Goal: Obtain resource: Download file/media

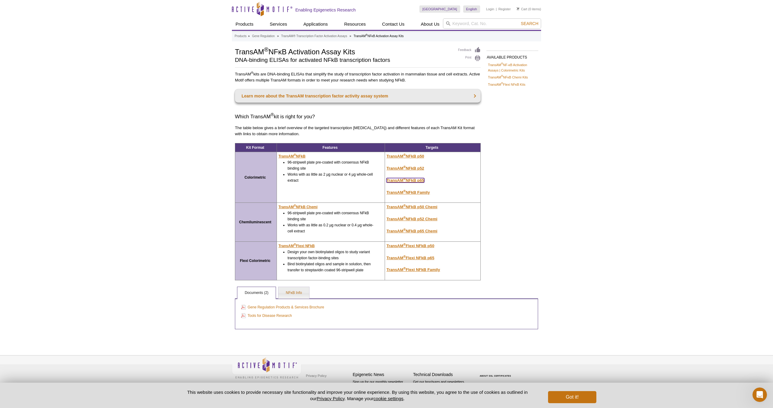
click at [410, 181] on u "TransAM ® NFkB p65" at bounding box center [406, 180] width 38 height 5
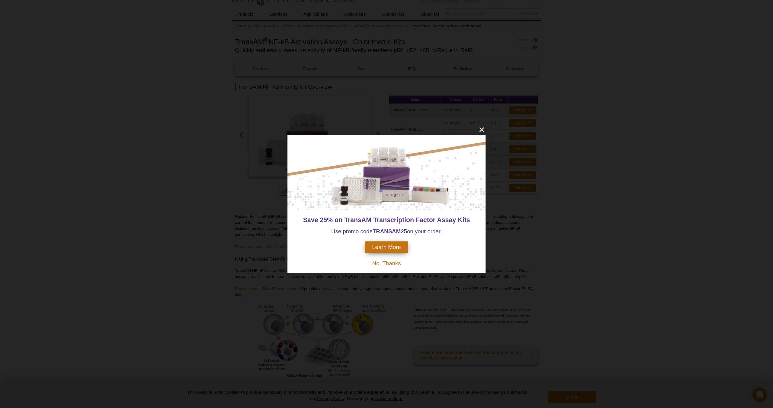
scroll to position [8, 0]
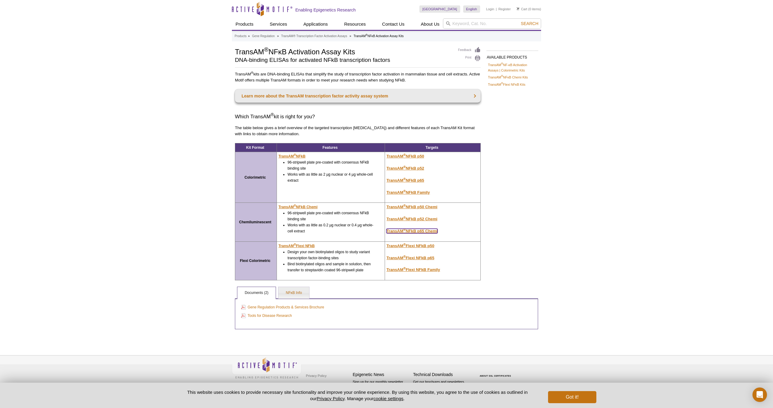
click at [416, 233] on u "TransAM ® NFkB p65 Chemi" at bounding box center [412, 231] width 51 height 5
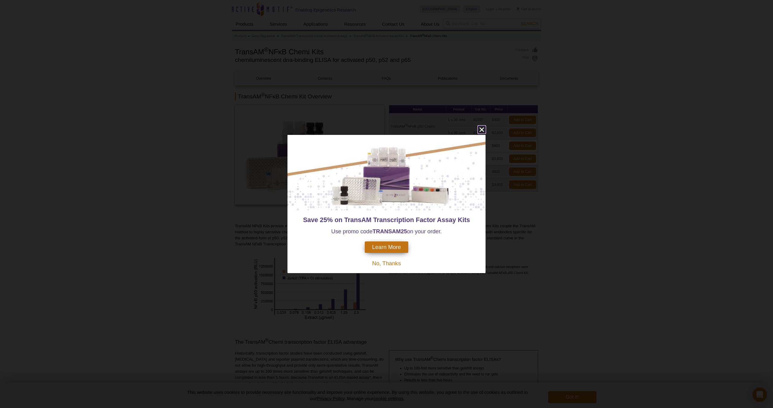
click at [484, 130] on icon "close" at bounding box center [482, 130] width 8 height 8
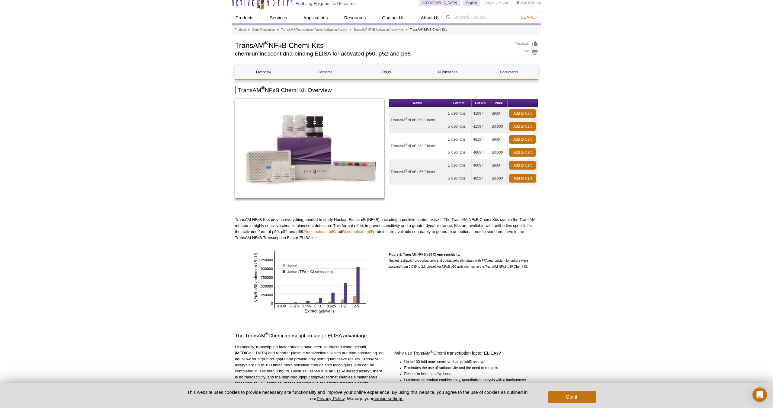
scroll to position [8, 0]
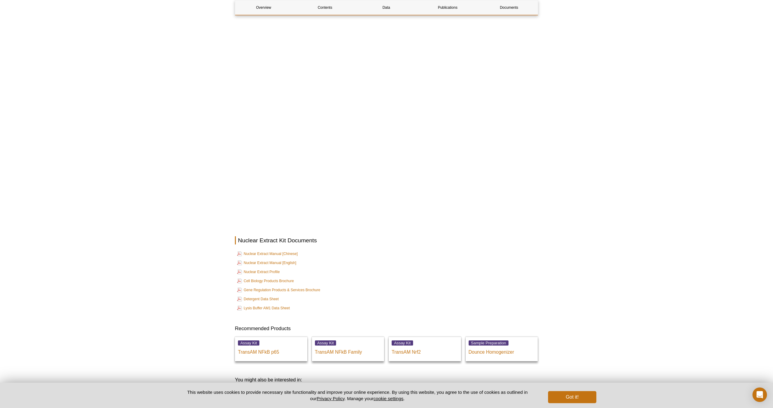
scroll to position [881, 0]
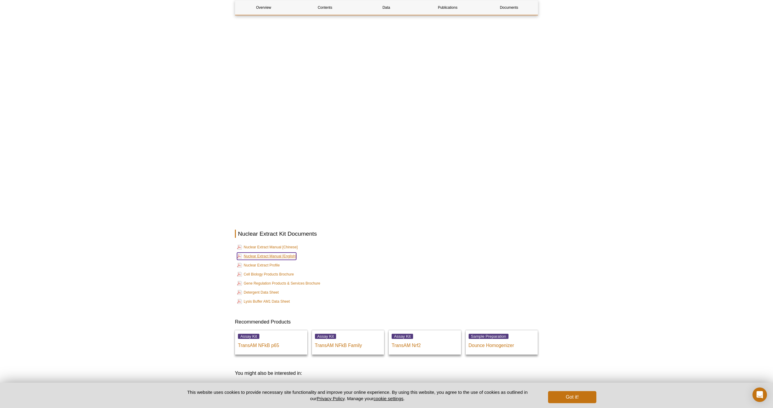
click at [271, 253] on link "Nuclear Extract Manual [English]" at bounding box center [266, 256] width 59 height 7
